Goal: Task Accomplishment & Management: Complete application form

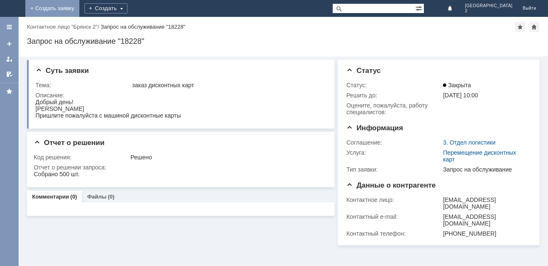
click at [79, 8] on link "+ Создать заявку" at bounding box center [52, 8] width 54 height 17
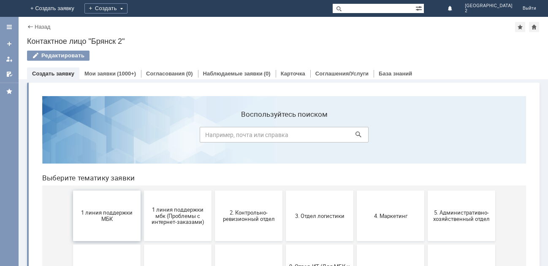
click at [110, 212] on span "1 линия поддержки МБК" at bounding box center [107, 216] width 62 height 13
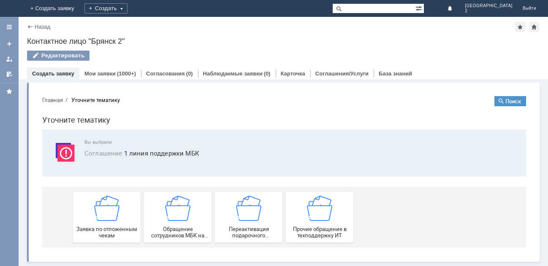
click at [110, 212] on img at bounding box center [106, 208] width 25 height 25
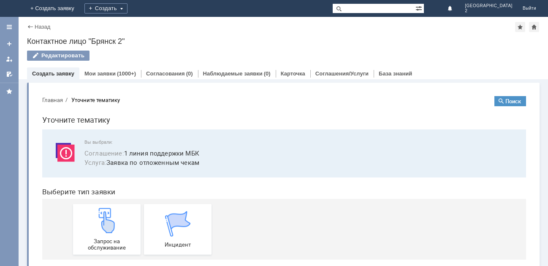
click at [110, 212] on img at bounding box center [106, 220] width 25 height 25
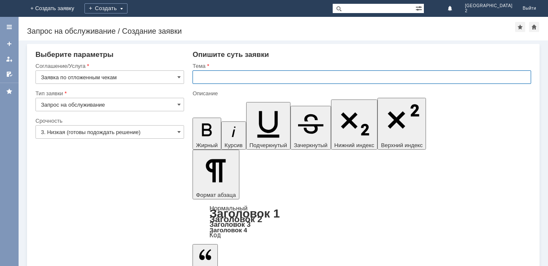
click at [200, 81] on input "text" at bounding box center [362, 78] width 339 height 14
type input "Отлож.чеки Бр2"
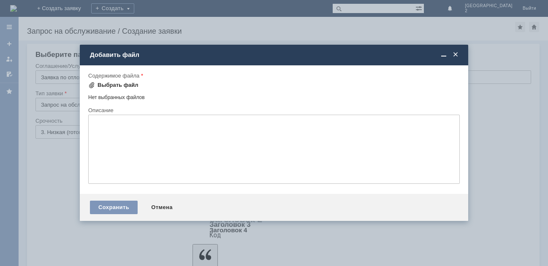
click at [115, 86] on div "Выбрать файл" at bounding box center [118, 85] width 41 height 7
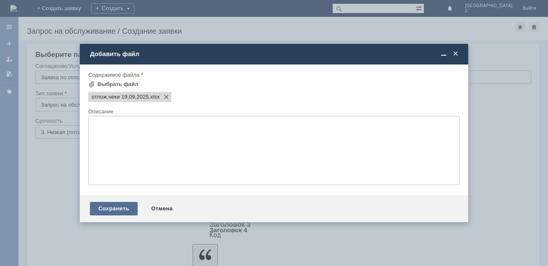
click at [111, 209] on div "Сохранить" at bounding box center [114, 209] width 48 height 14
